Goal: Navigation & Orientation: Understand site structure

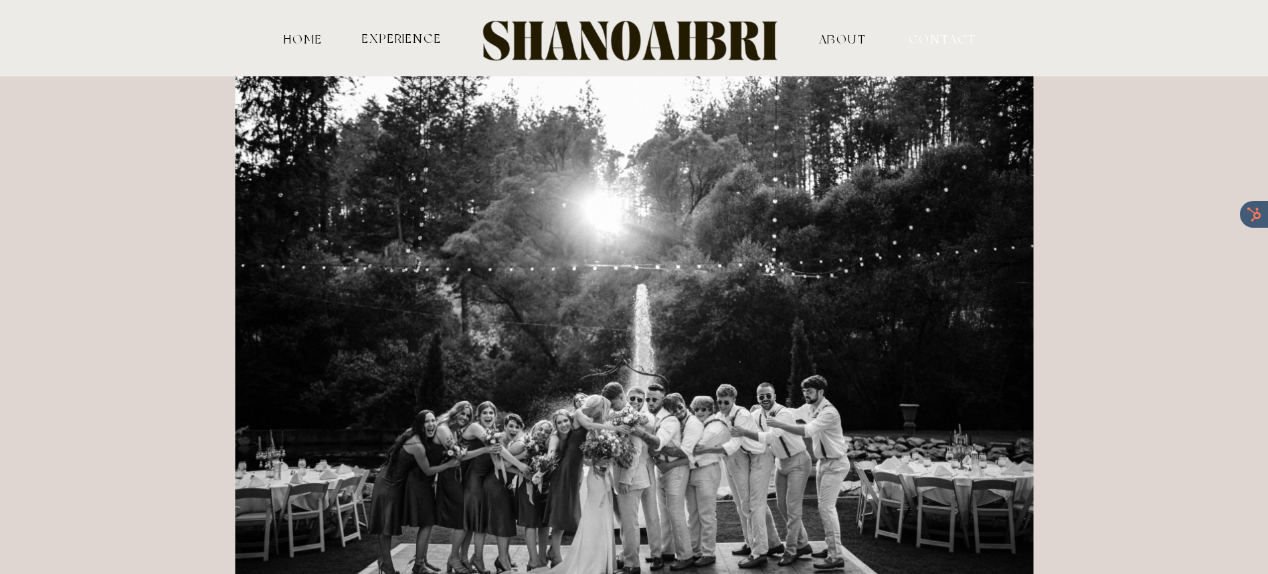
click at [954, 38] on nav "contact" at bounding box center [932, 38] width 46 height 12
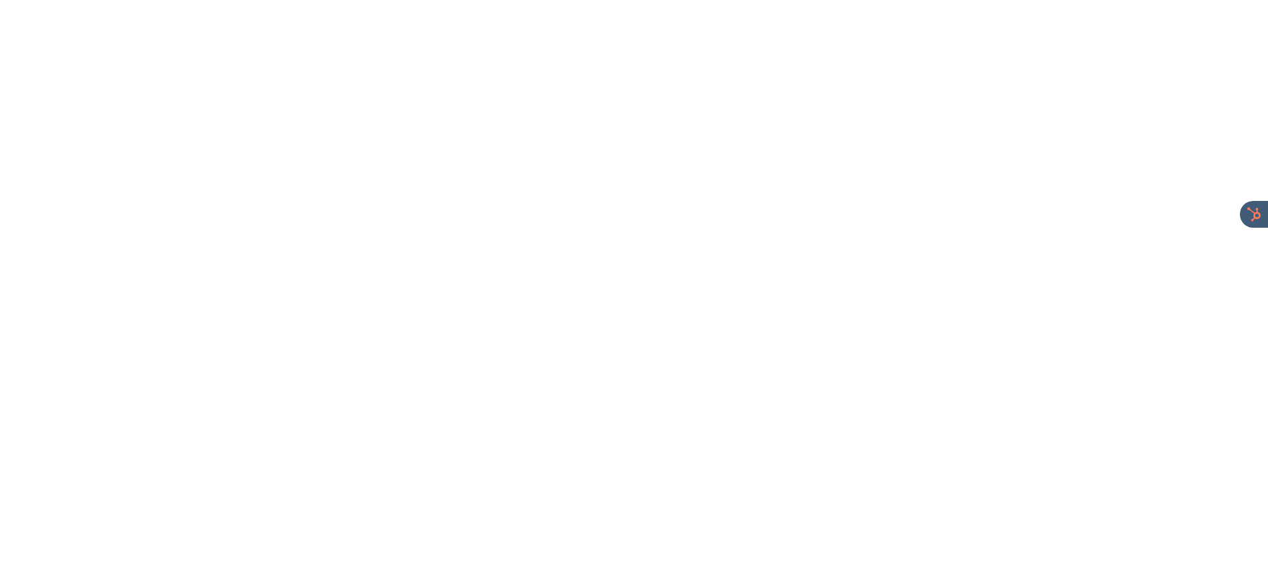
scroll to position [1489, 0]
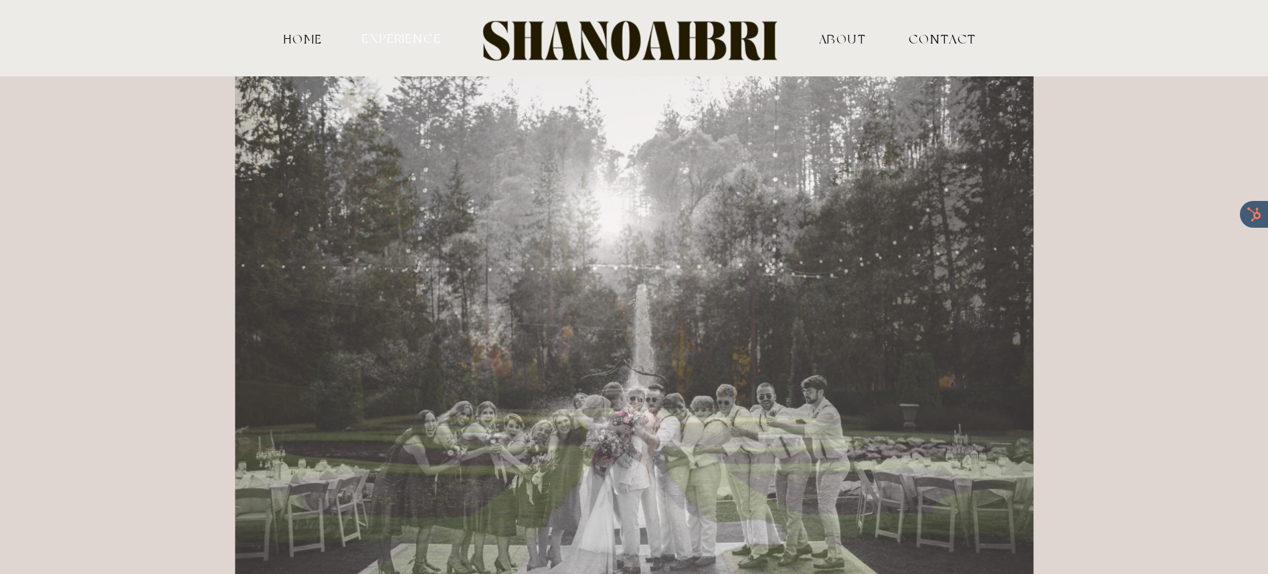
click at [387, 35] on nav "experience" at bounding box center [402, 37] width 83 height 13
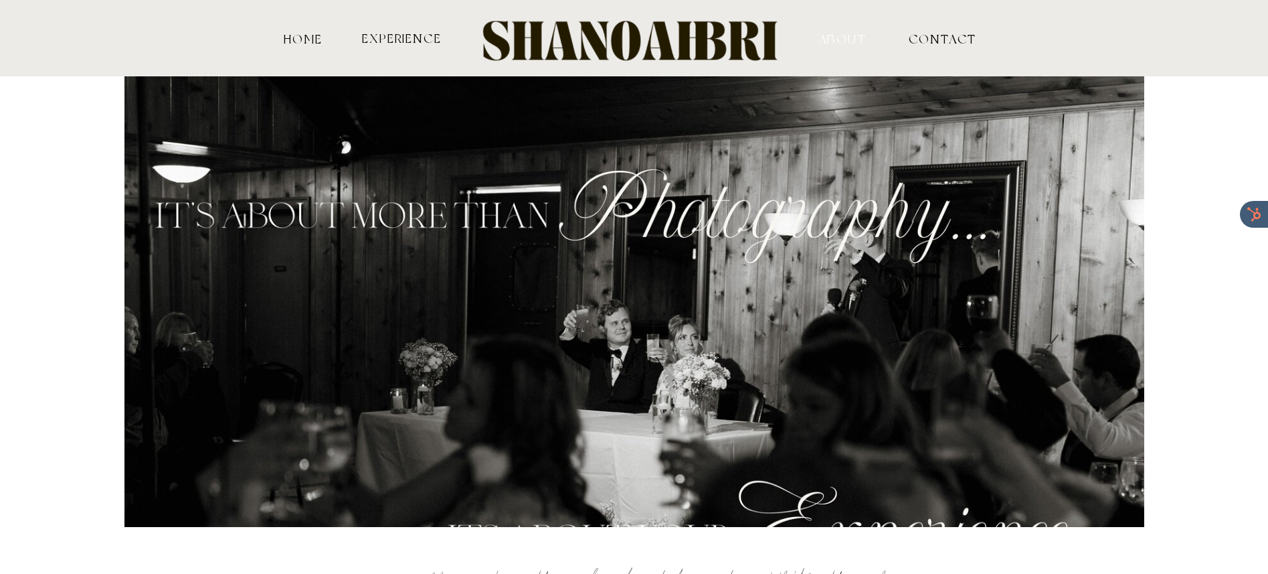
click at [850, 33] on nav "ABOUT" at bounding box center [843, 38] width 132 height 12
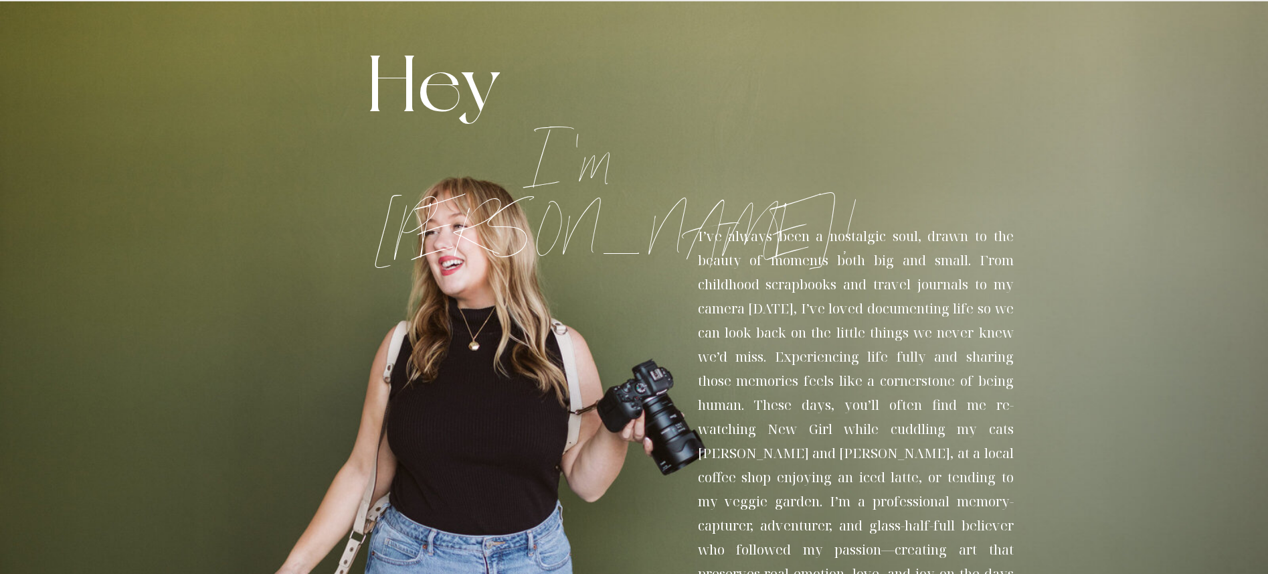
scroll to position [1, 0]
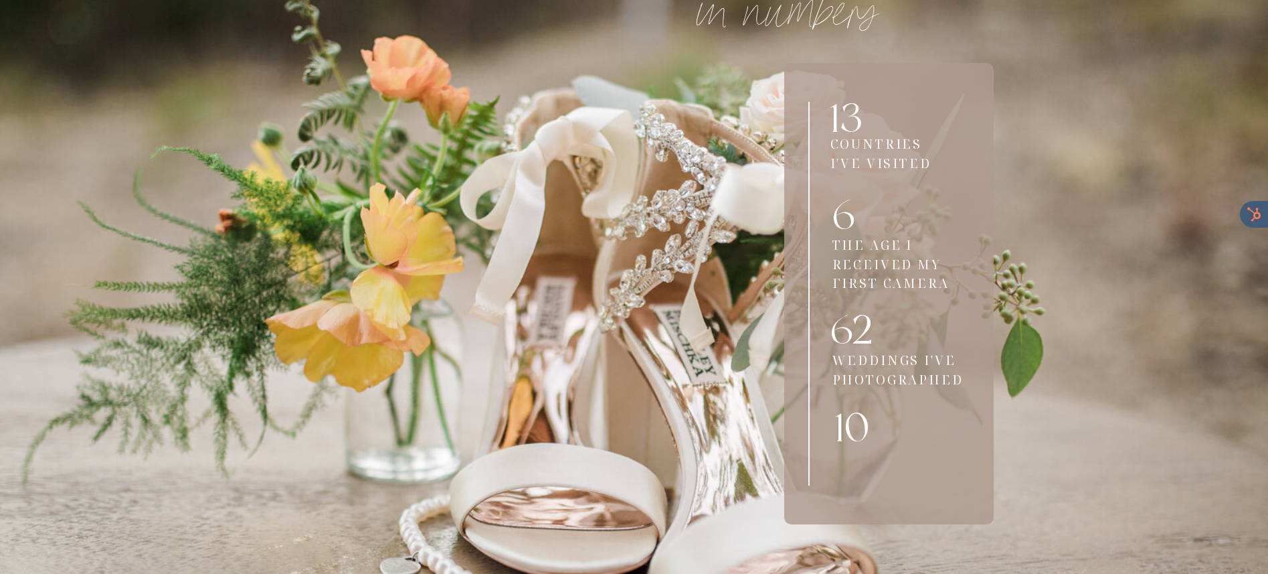
scroll to position [2360, 0]
